Goal: Obtain resource: Download file/media

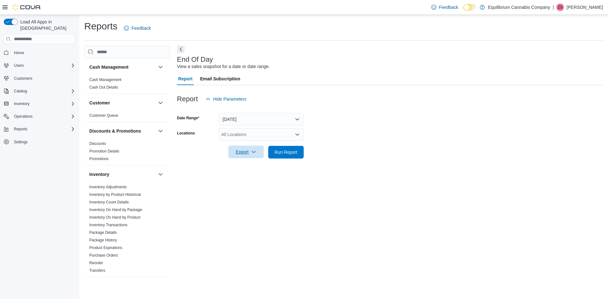
click at [251, 155] on span "Export" at bounding box center [246, 152] width 28 height 13
click at [249, 176] on span "Export to Pdf" at bounding box center [247, 177] width 29 height 5
click at [588, 8] on p "[PERSON_NAME]" at bounding box center [585, 7] width 36 height 8
click at [567, 61] on span "Sign Out" at bounding box center [562, 62] width 17 height 6
